Goal: Check status: Check status

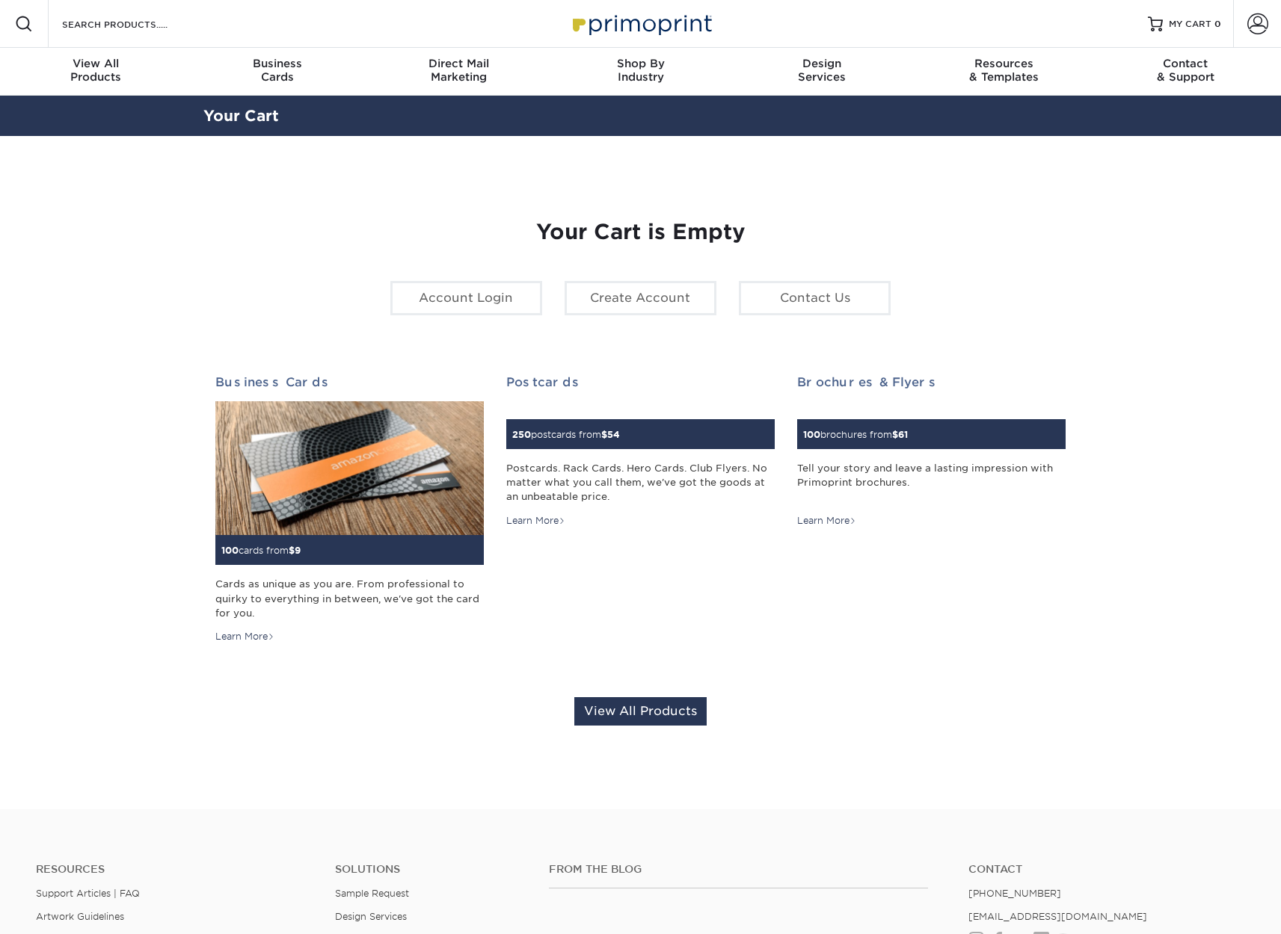
drag, startPoint x: 1255, startPoint y: 26, endPoint x: 1113, endPoint y: 11, distance: 142.8
click at [1254, 26] on span at bounding box center [1257, 23] width 21 height 21
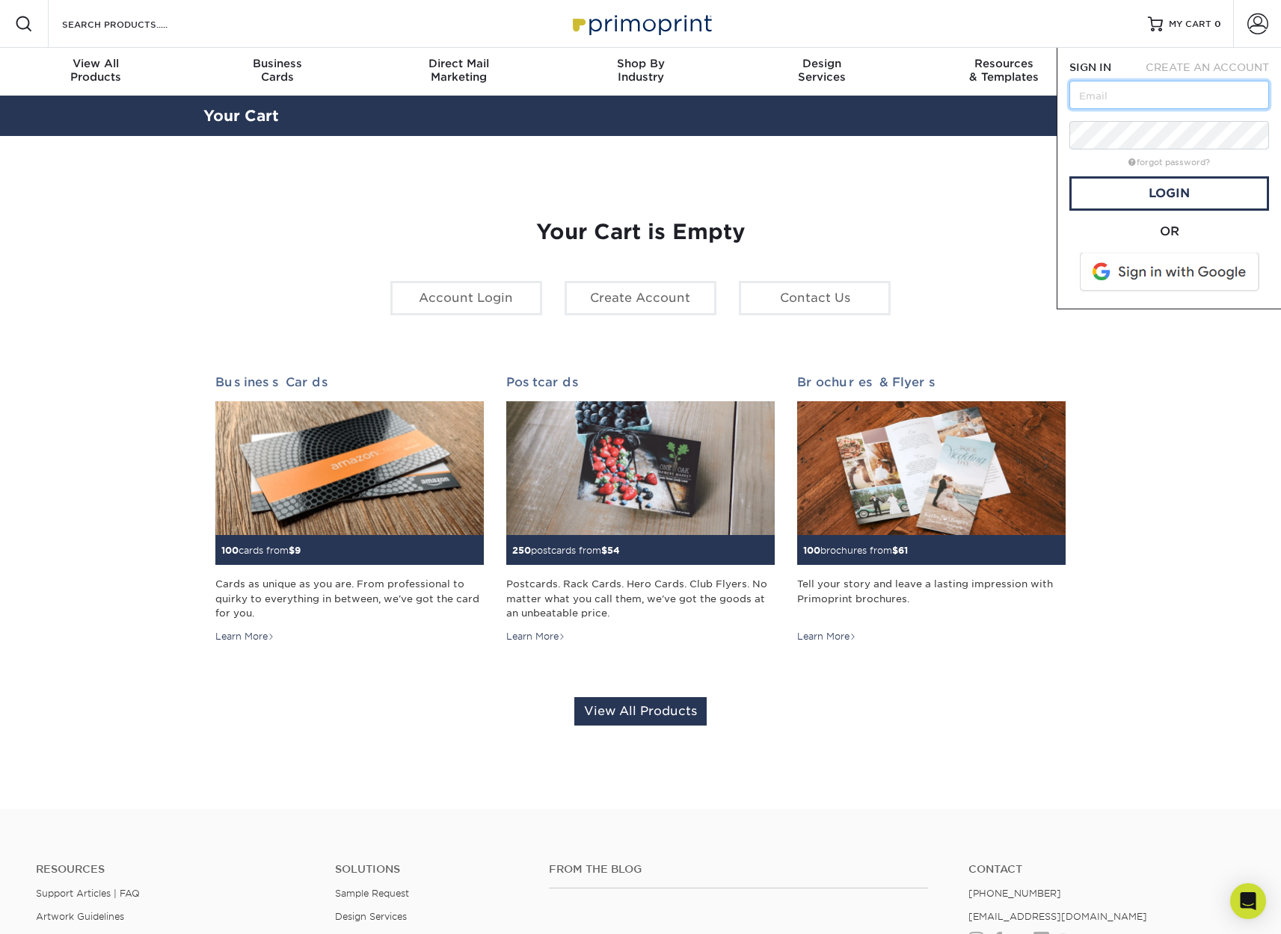
type input "tamara@truellc.biz"
click at [1222, 203] on link "Login" at bounding box center [1169, 193] width 200 height 34
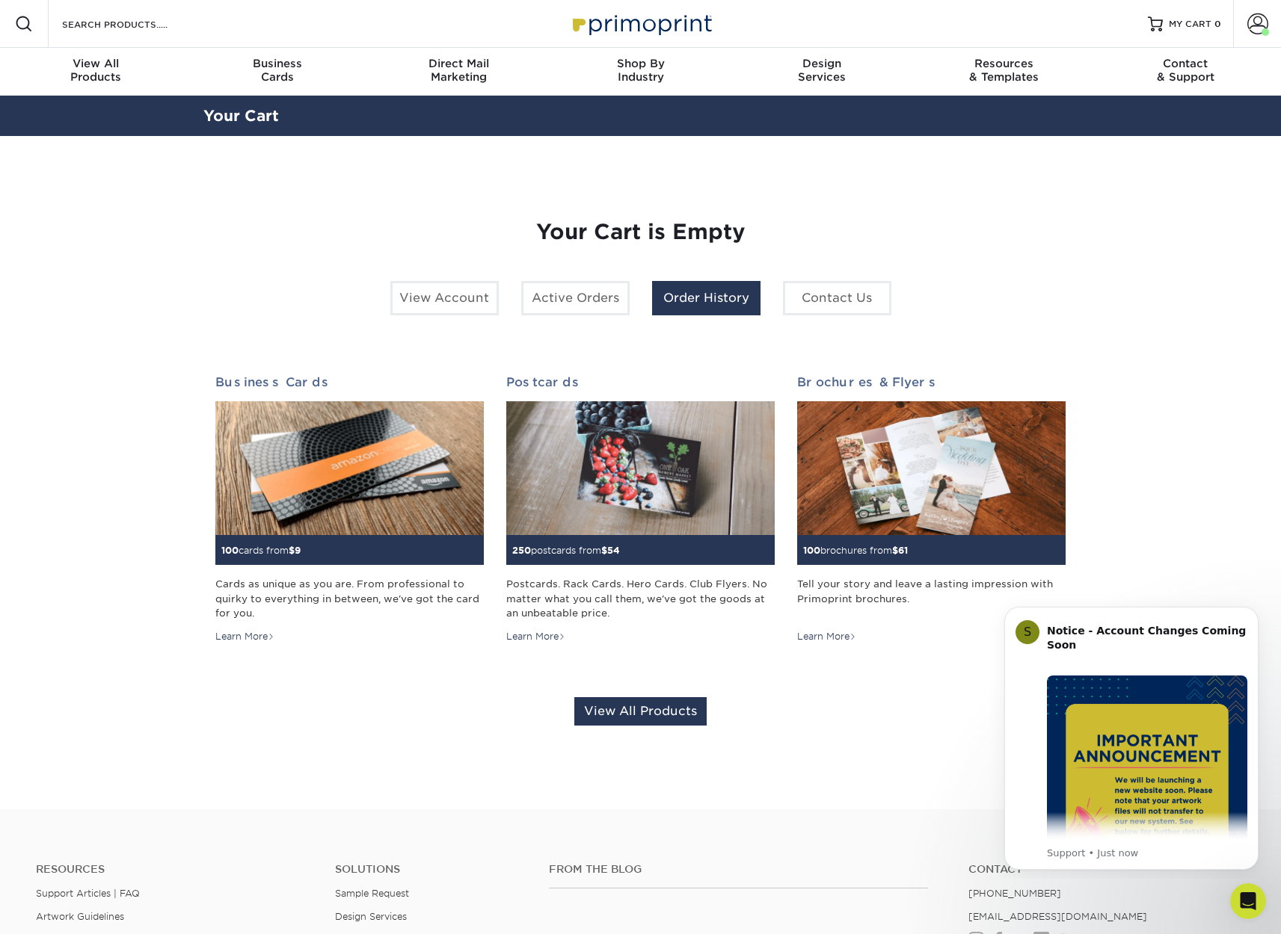
click at [706, 299] on link "Order History" at bounding box center [706, 298] width 108 height 34
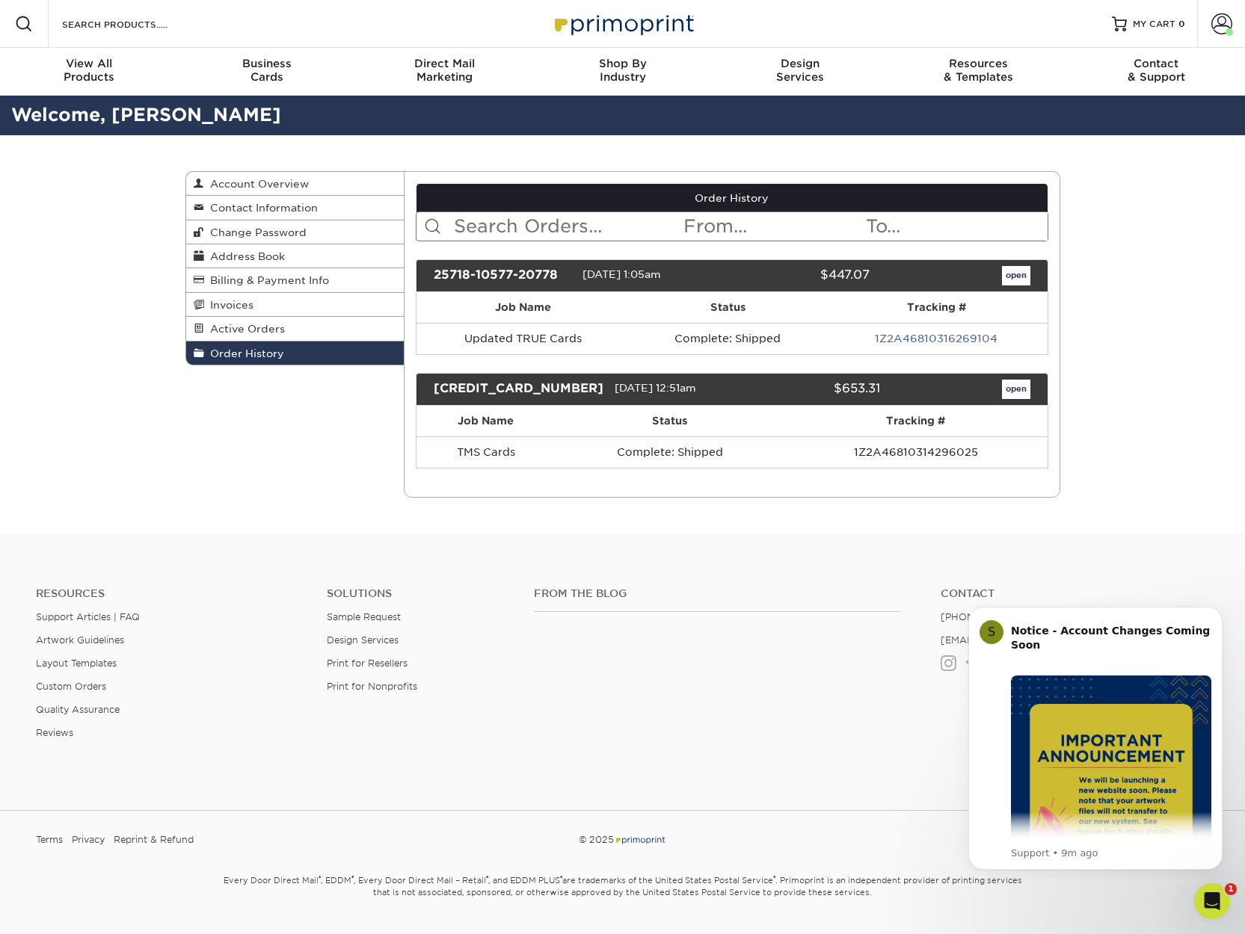
click at [1018, 387] on link "open" at bounding box center [1016, 389] width 28 height 19
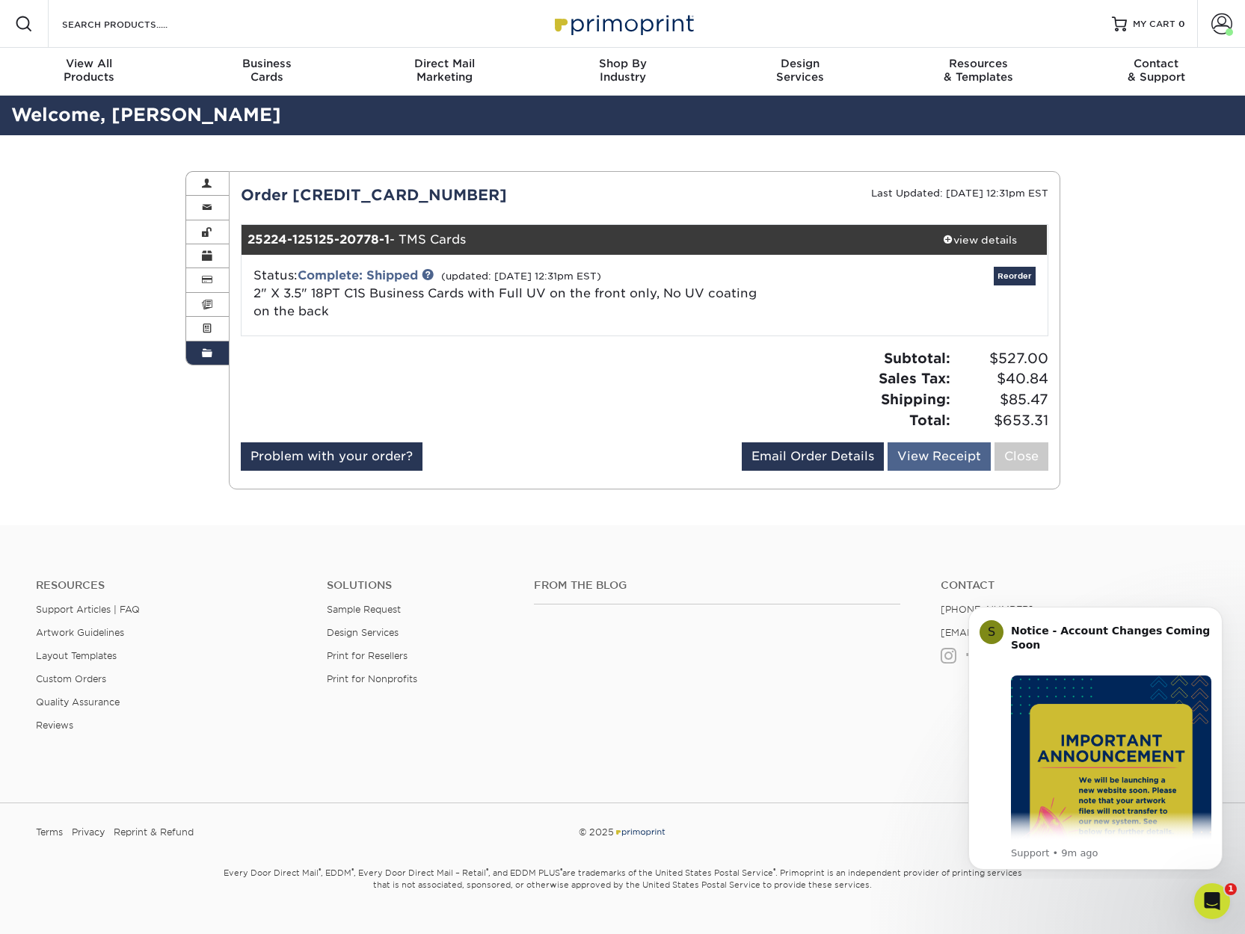
click at [937, 465] on link "View Receipt" at bounding box center [938, 457] width 103 height 28
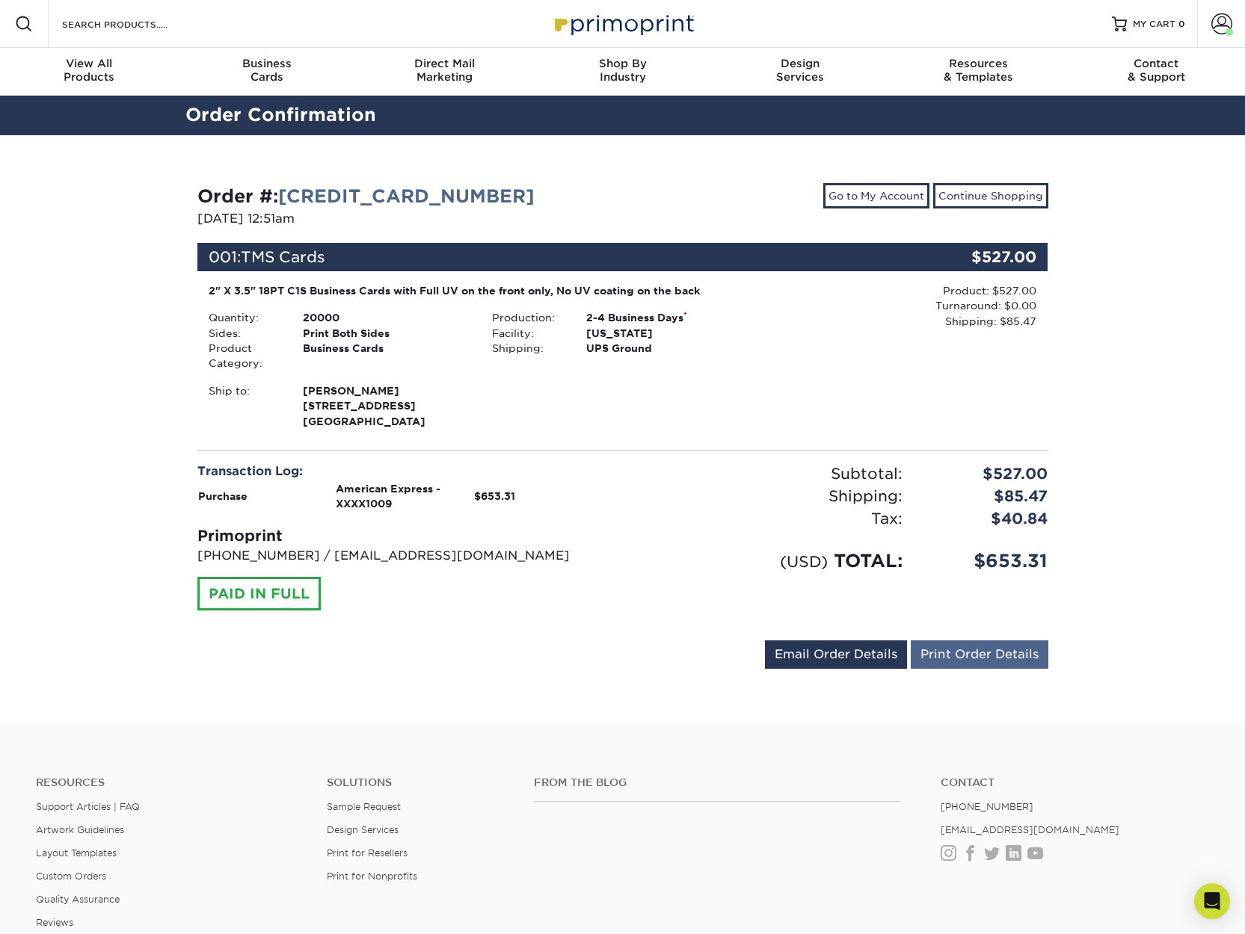
click at [996, 659] on link "Print Order Details" at bounding box center [979, 655] width 138 height 28
